Goal: Find specific page/section: Find specific page/section

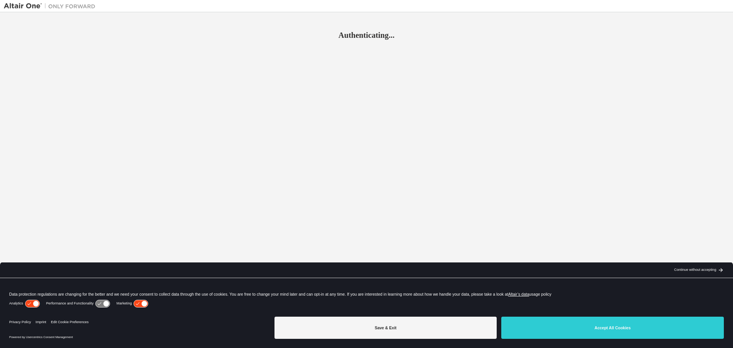
click at [580, 320] on button "Accept All Cookies" at bounding box center [612, 328] width 223 height 22
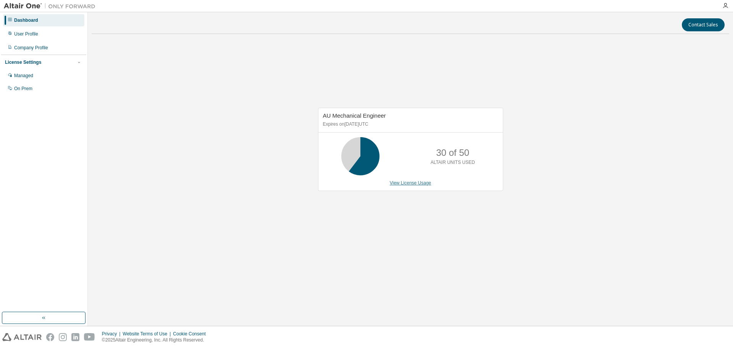
click at [416, 183] on link "View License Usage" at bounding box center [411, 182] width 42 height 5
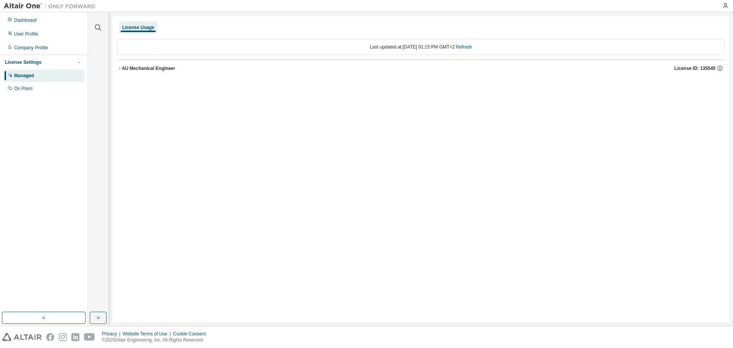
click at [120, 68] on icon "button" at bounding box center [119, 68] width 5 height 5
